Goal: Information Seeking & Learning: Learn about a topic

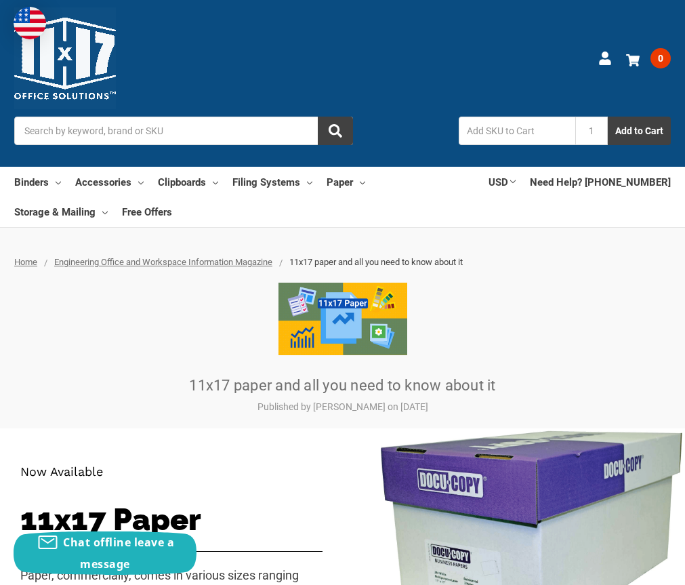
click at [345, 329] on img at bounding box center [343, 319] width 129 height 72
click at [302, 410] on p "Published by [PERSON_NAME] on [DATE]" at bounding box center [343, 407] width 542 height 14
